Goal: Task Accomplishment & Management: Manage account settings

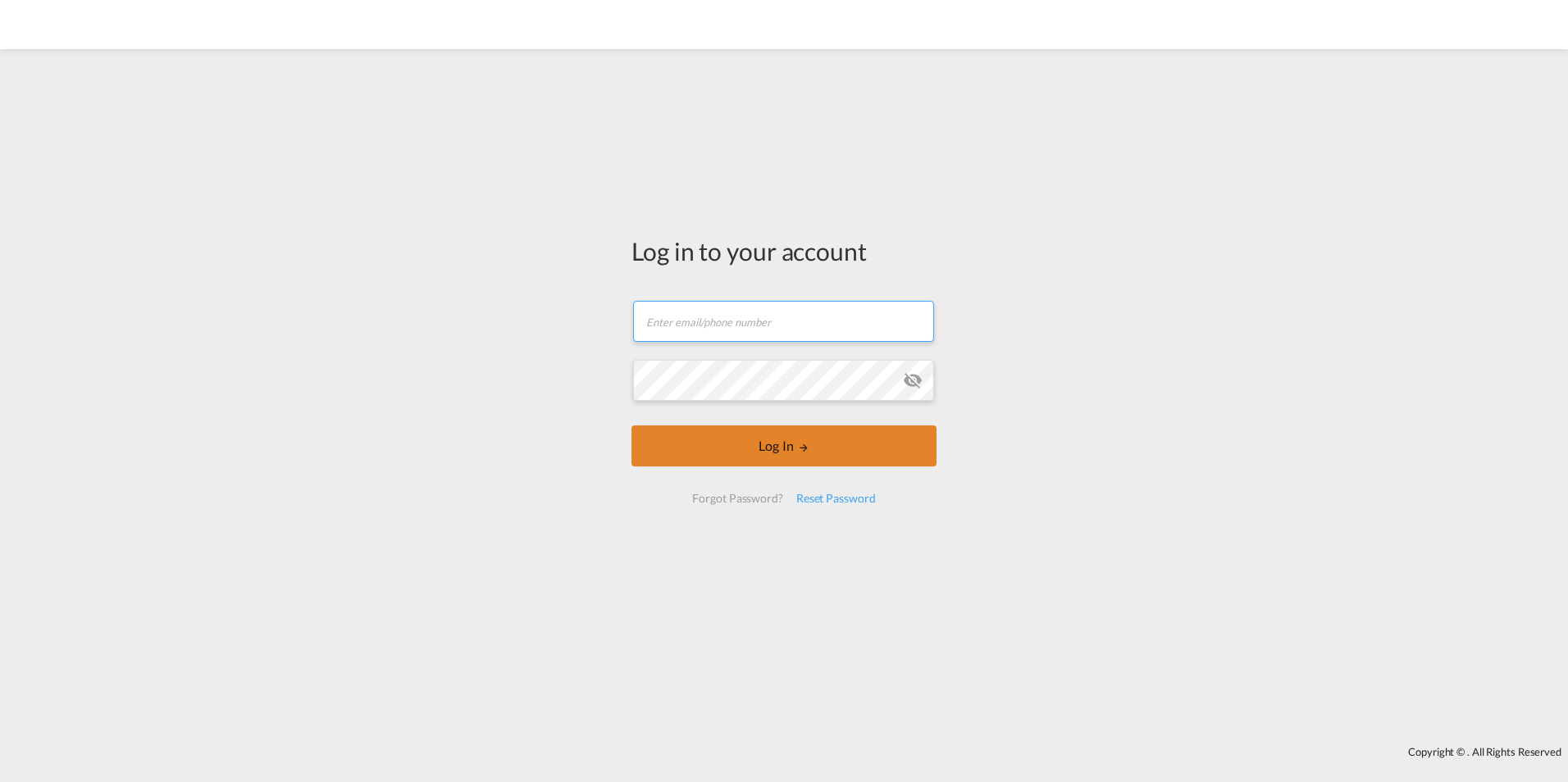
type input "[EMAIL_ADDRESS][PERSON_NAME][DOMAIN_NAME]"
click at [780, 436] on button "Log In" at bounding box center [784, 446] width 305 height 41
type input "[EMAIL_ADDRESS][PERSON_NAME][DOMAIN_NAME]"
click at [741, 454] on button "Log In" at bounding box center [784, 446] width 305 height 41
